Goal: Transaction & Acquisition: Download file/media

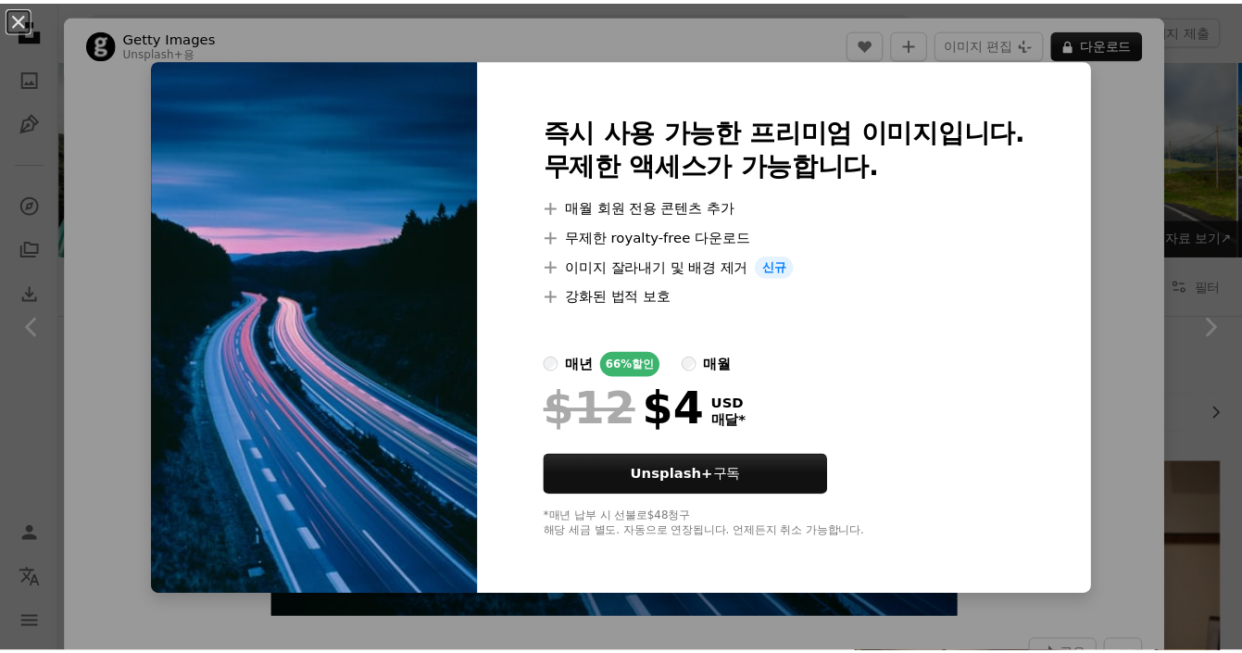
scroll to position [13061, 0]
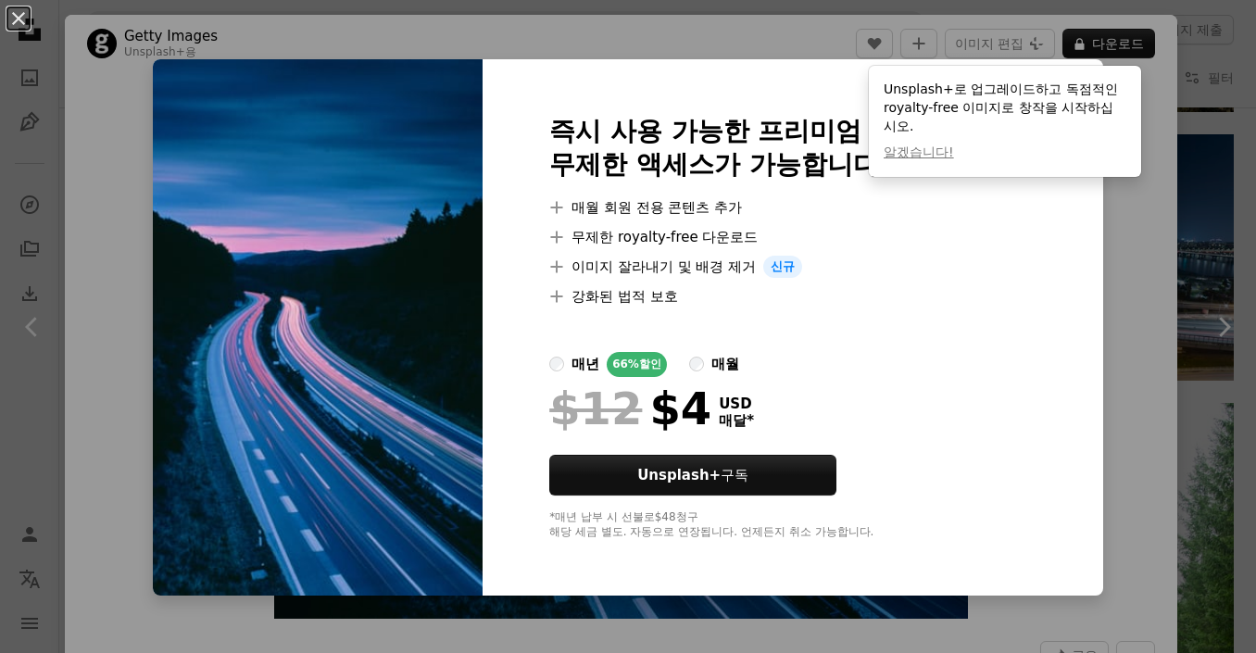
click at [993, 308] on div at bounding box center [792, 330] width 487 height 44
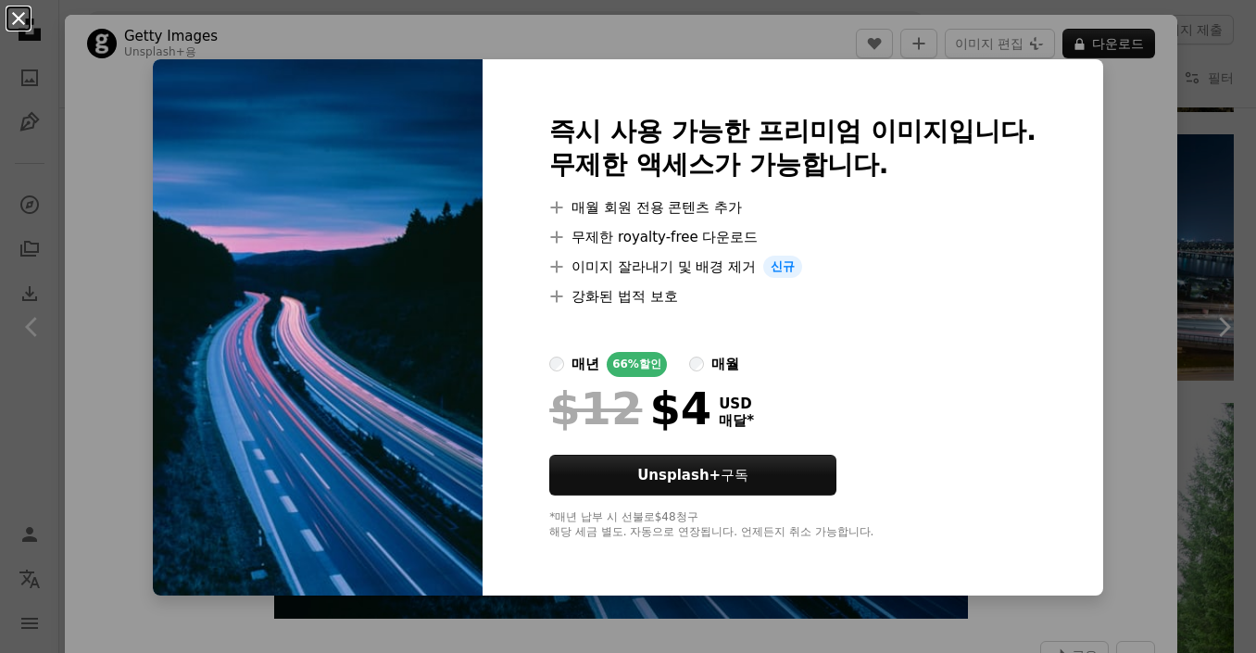
click at [27, 21] on button "An X shape" at bounding box center [18, 18] width 22 height 22
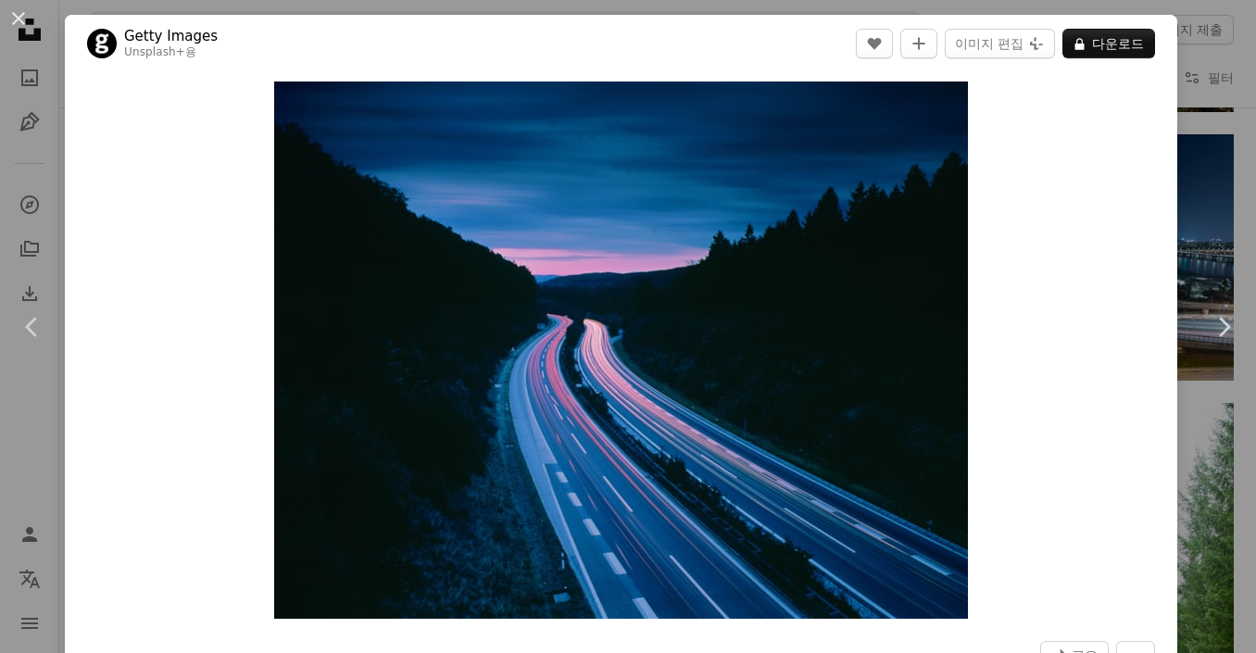
click at [1191, 195] on div "An X shape Chevron left Chevron right Getty Images Unsplash+ 용 A heart A plus s…" at bounding box center [628, 326] width 1256 height 653
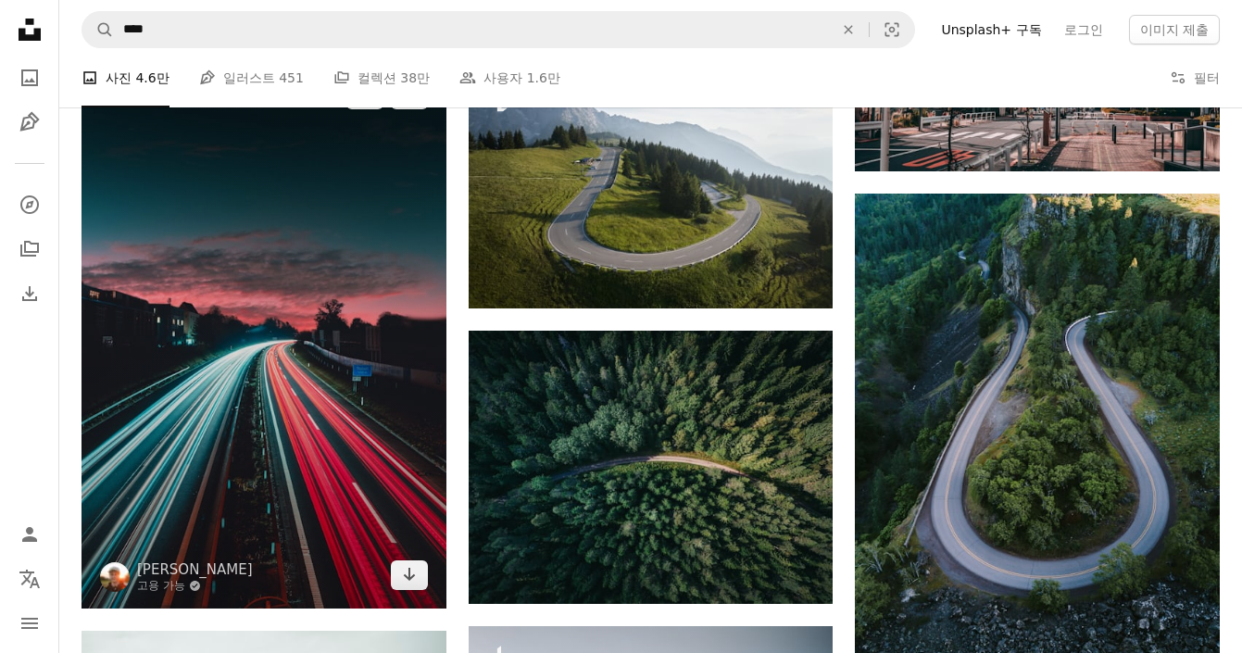
scroll to position [15747, 0]
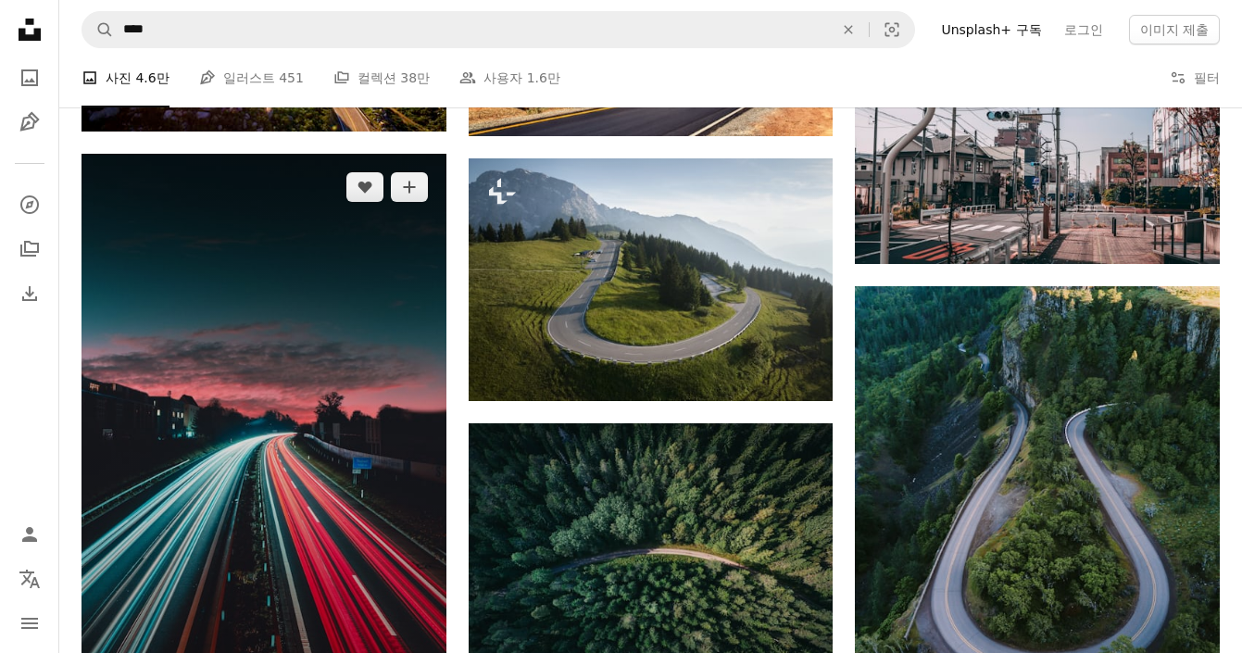
click at [193, 285] on img at bounding box center [264, 427] width 365 height 547
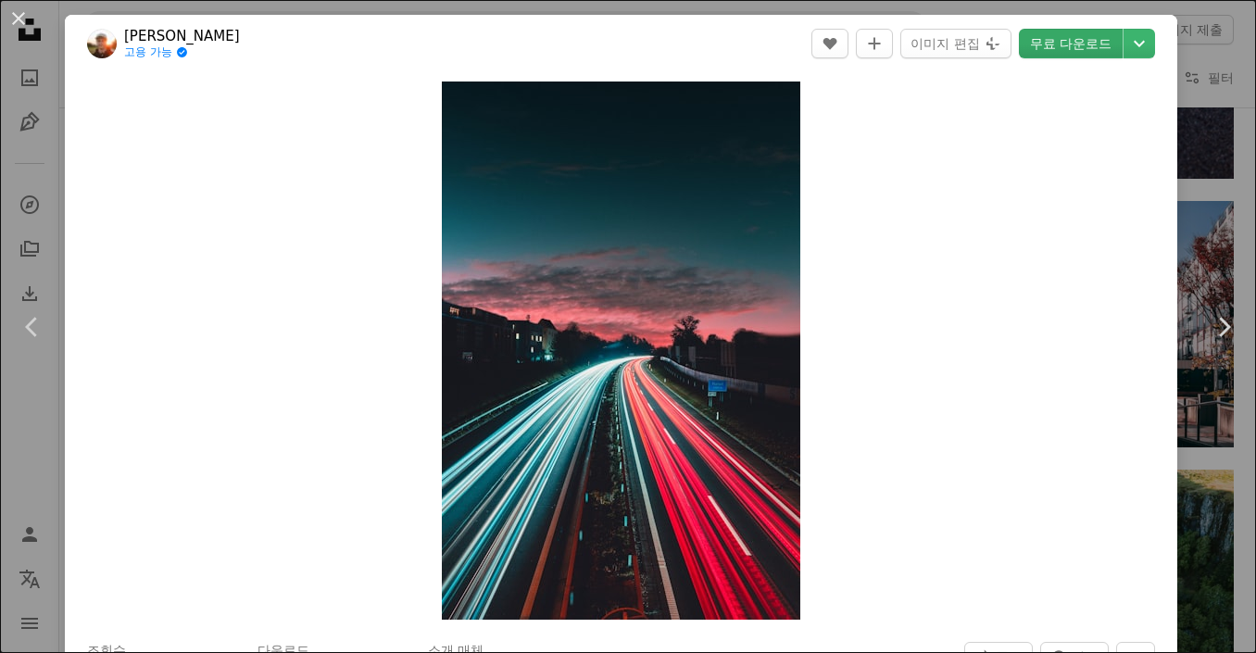
click at [1080, 38] on link "무료 다운로드" at bounding box center [1071, 44] width 104 height 30
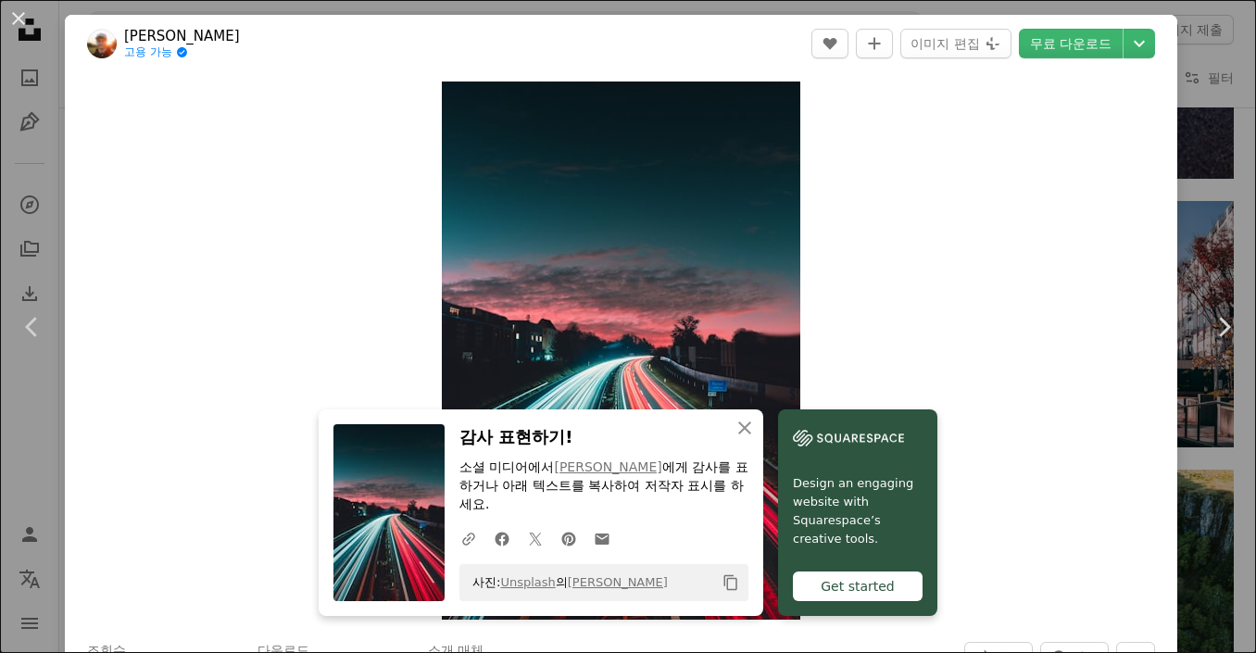
click at [1193, 62] on div "An X shape Chevron left Chevron right [PERSON_NAME] 고용 가능 A checkmark inside of…" at bounding box center [628, 326] width 1256 height 653
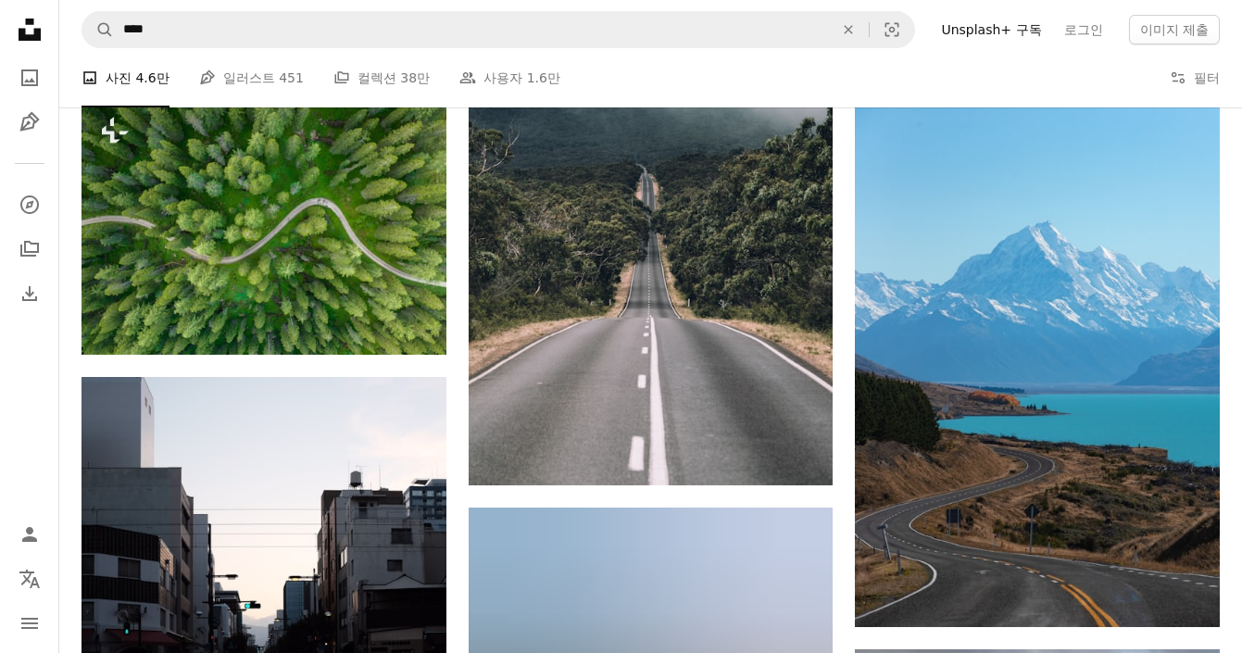
scroll to position [18434, 0]
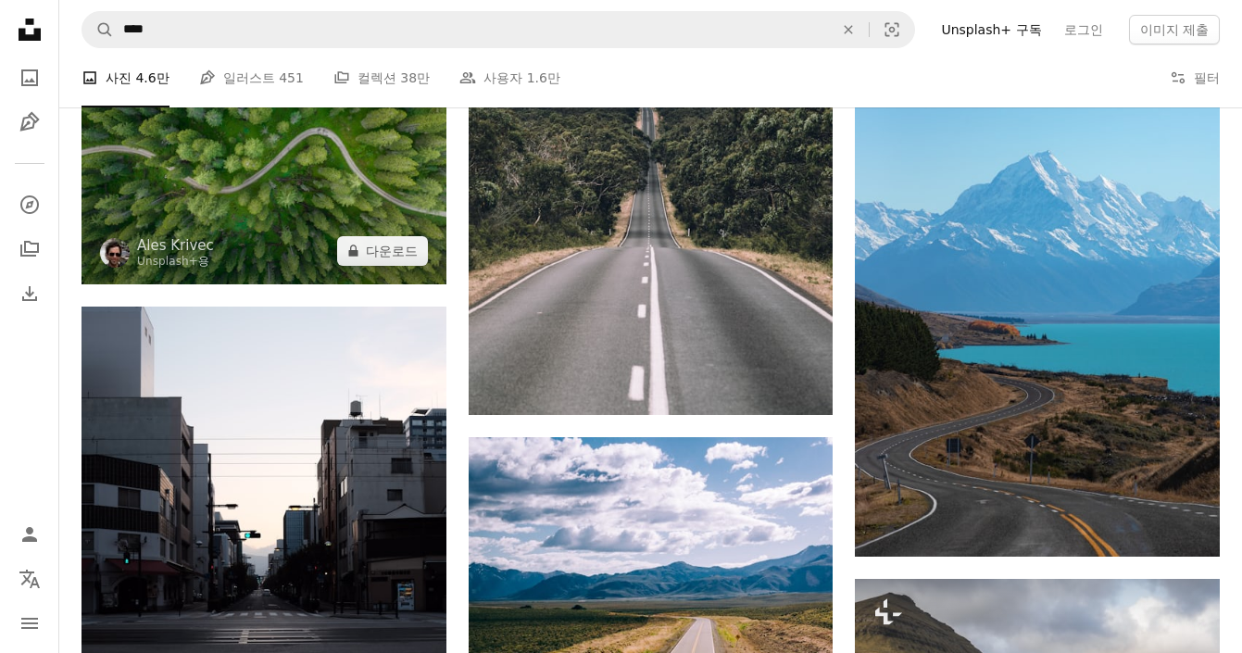
click at [335, 196] on img at bounding box center [264, 156] width 365 height 258
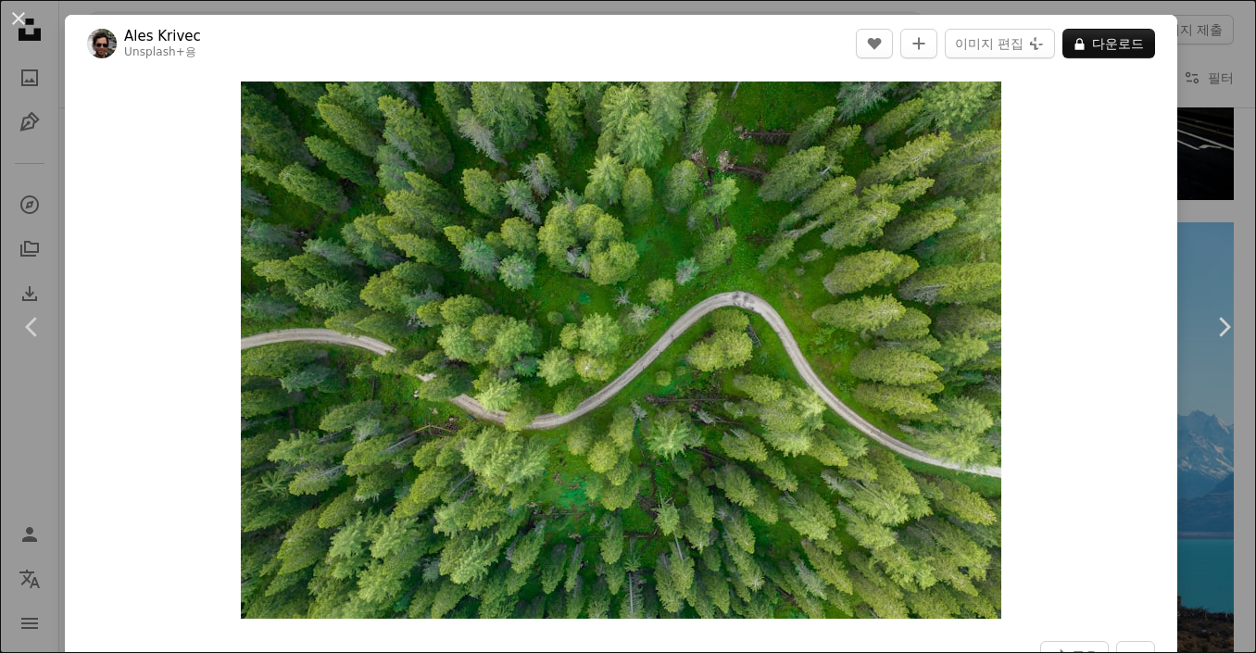
click at [1201, 164] on div "An X shape Chevron left Chevron right Ales Krivec Unsplash+ 용 A heart A plus si…" at bounding box center [628, 326] width 1256 height 653
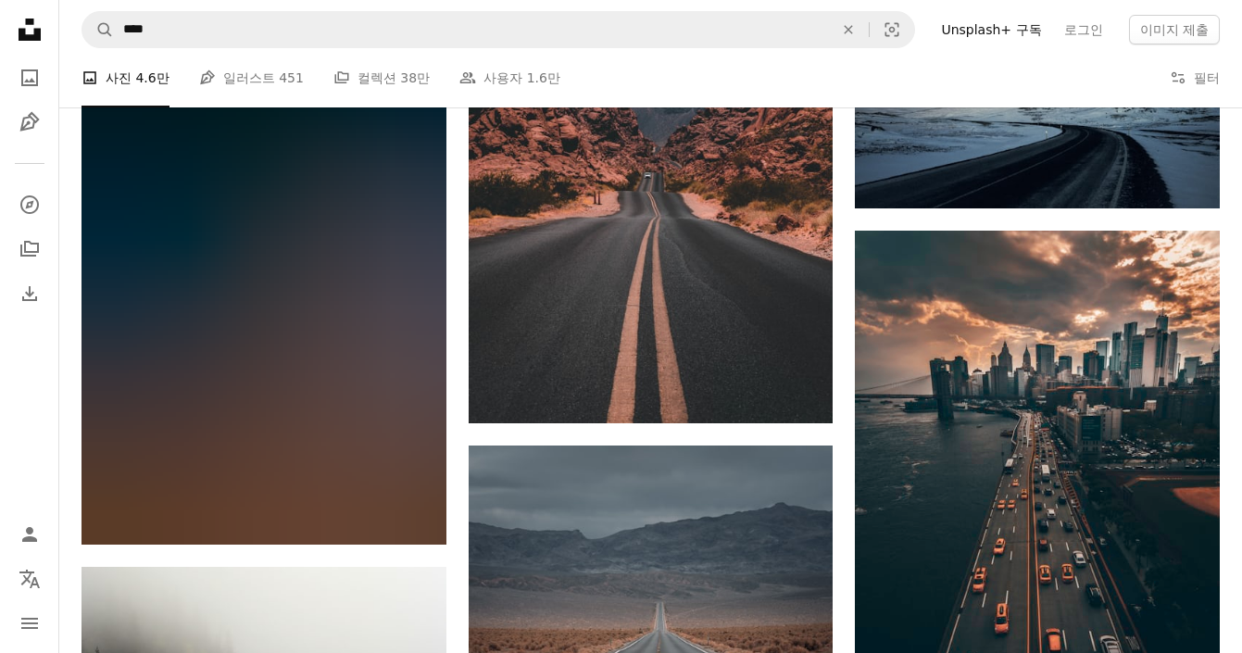
scroll to position [23528, 0]
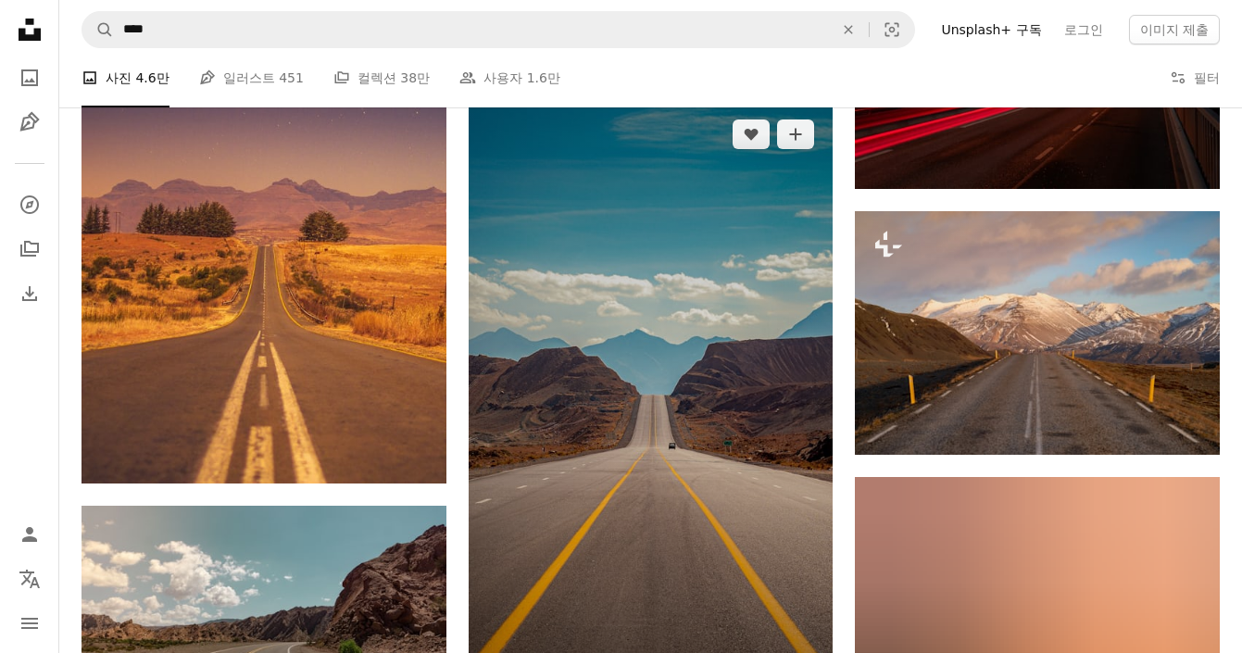
scroll to position [26956, 0]
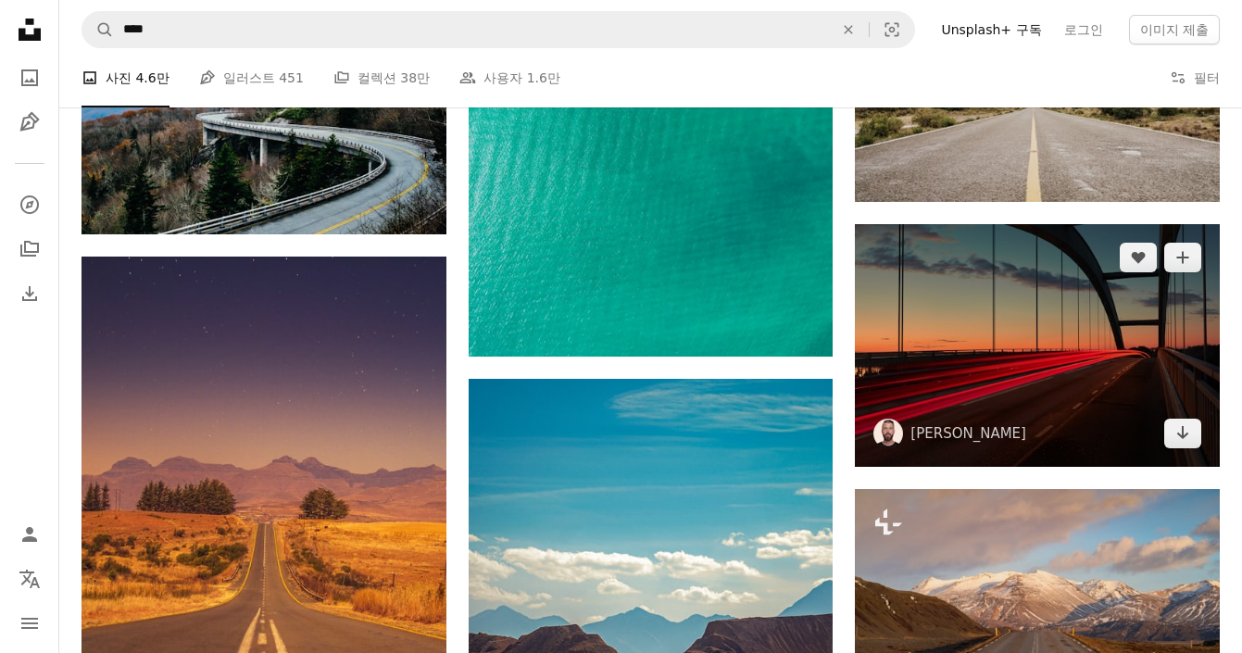
click at [999, 301] on img at bounding box center [1037, 345] width 365 height 243
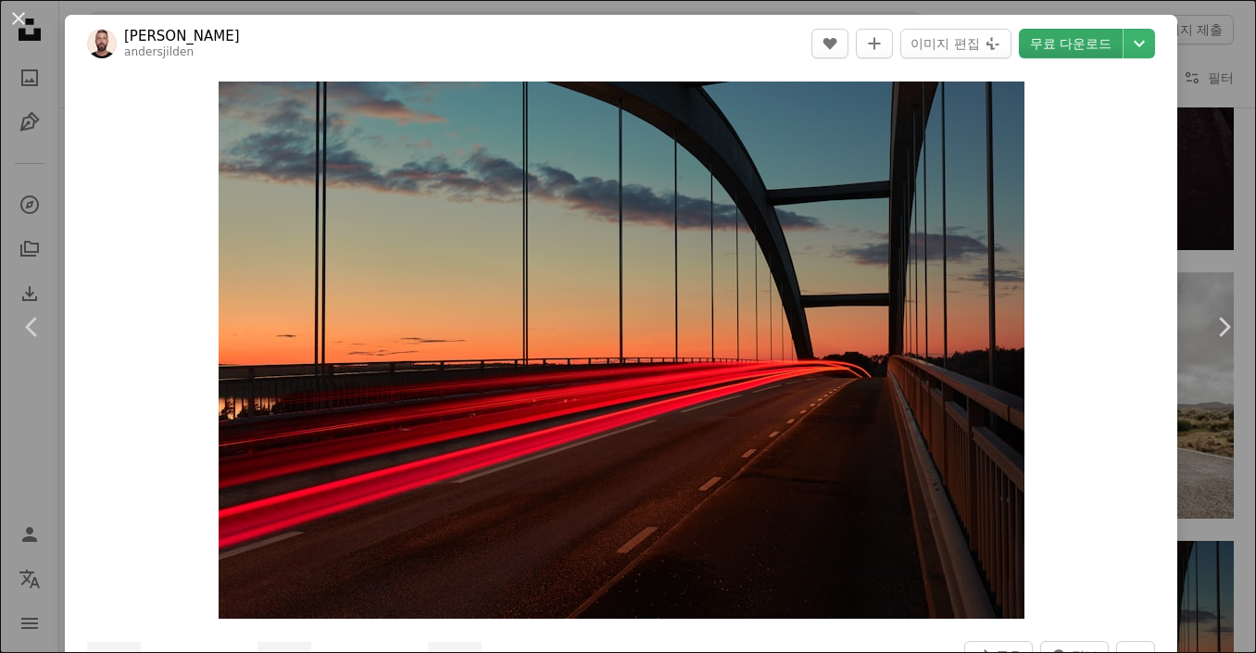
click at [1073, 43] on link "무료 다운로드" at bounding box center [1071, 44] width 104 height 30
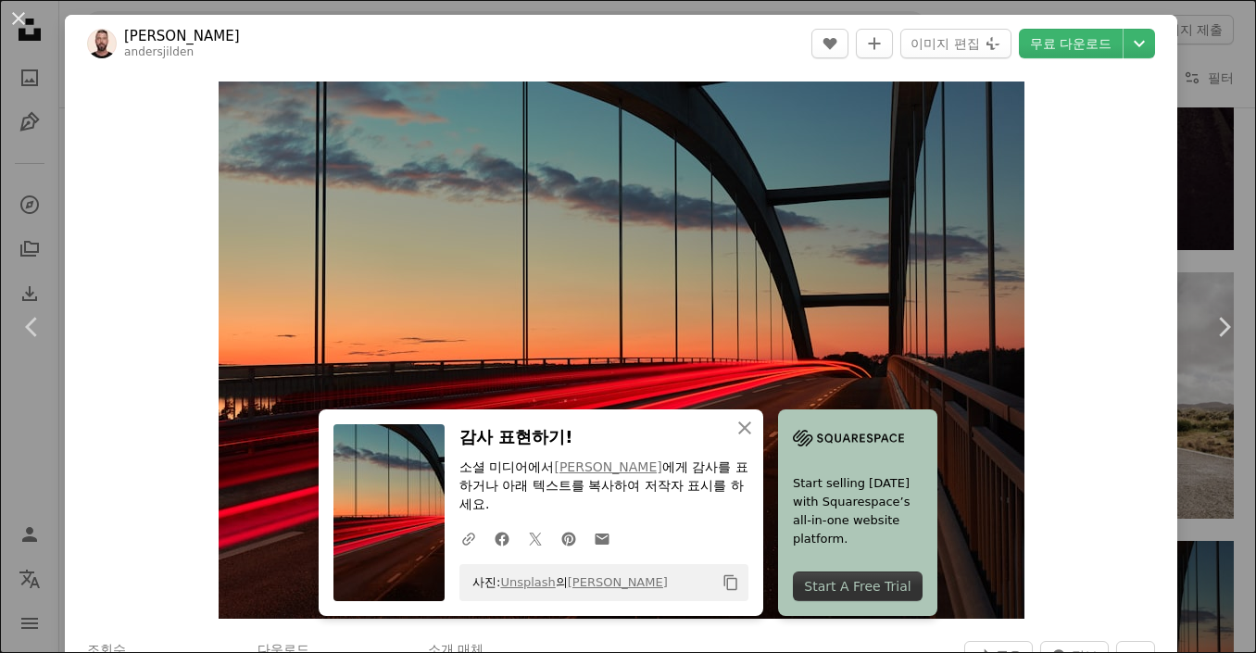
click at [191, 289] on div "Zoom in" at bounding box center [621, 350] width 1112 height 556
drag, startPoint x: 1198, startPoint y: 28, endPoint x: 1205, endPoint y: 53, distance: 26.1
click at [1198, 27] on div "An X shape Chevron left Chevron right [PERSON_NAME] andersjilden A heart A plus…" at bounding box center [628, 326] width 1256 height 653
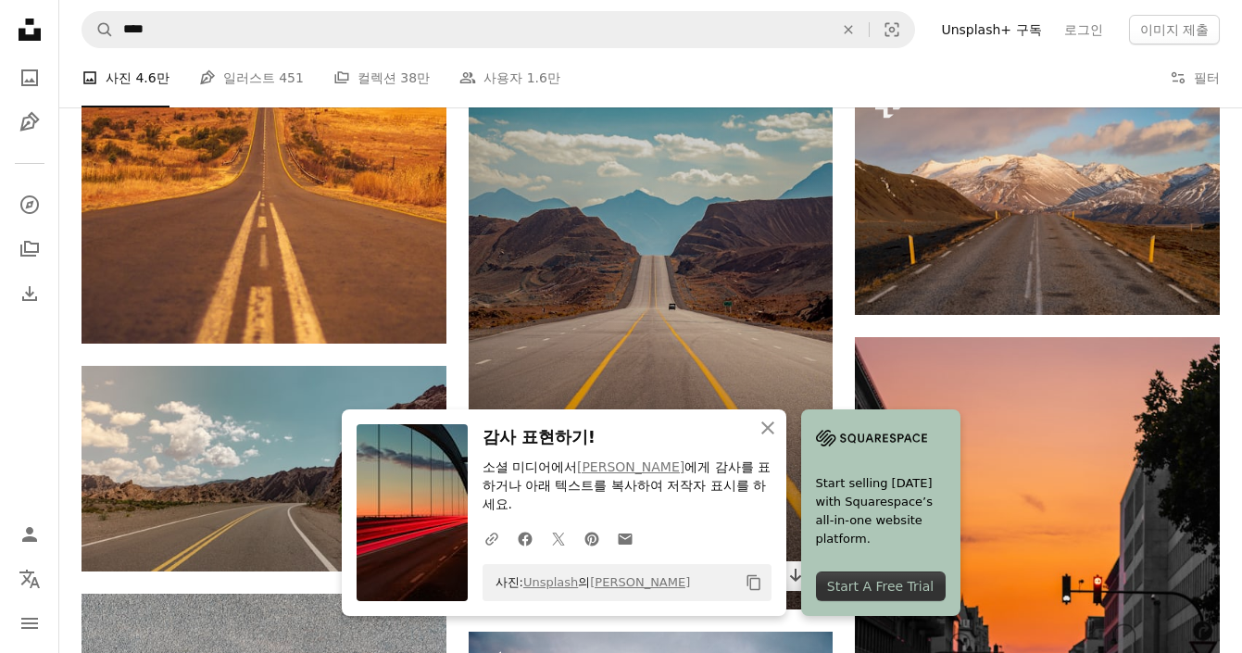
scroll to position [27419, 0]
